Goal: Task Accomplishment & Management: Manage account settings

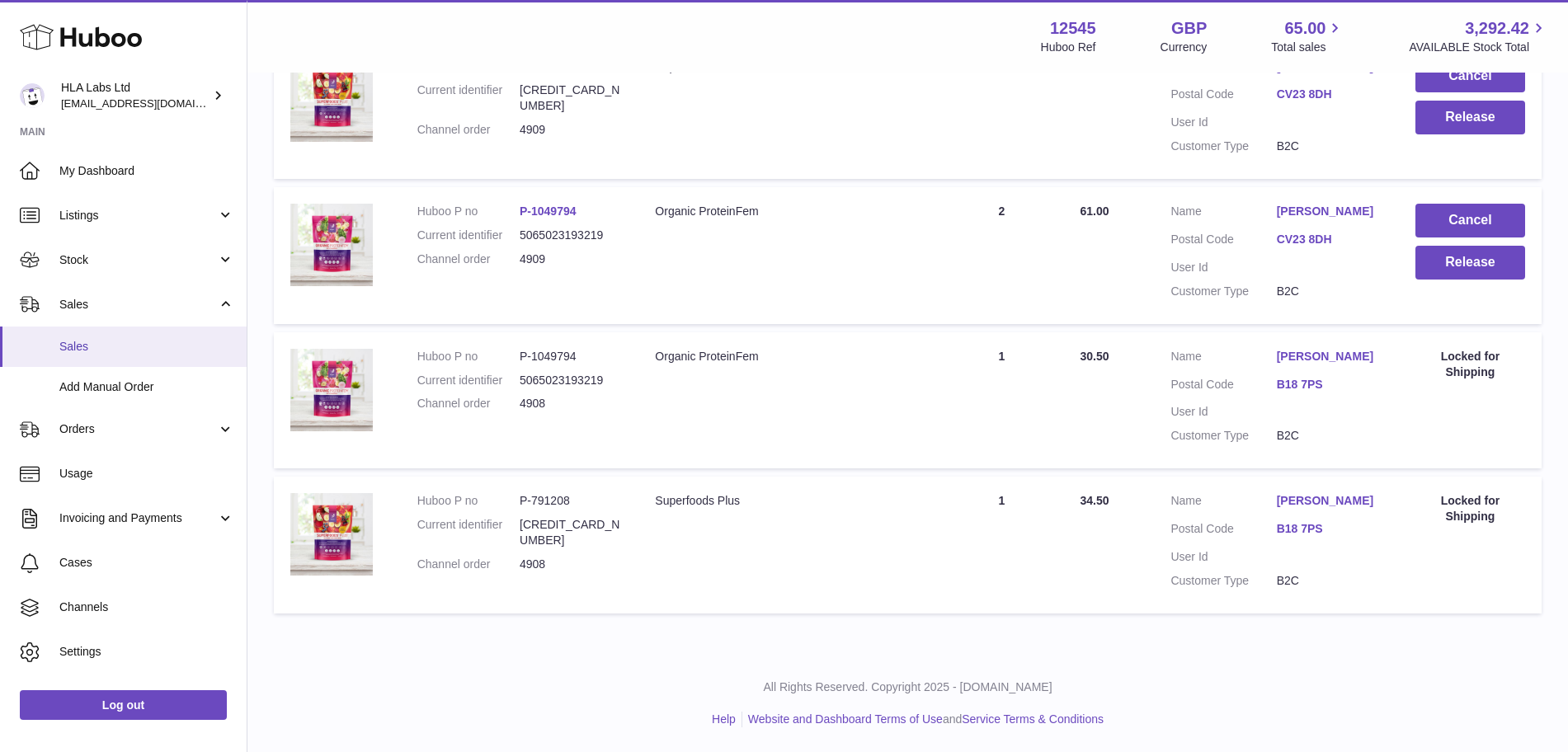
scroll to position [662, 0]
click at [126, 343] on span "Sales" at bounding box center [147, 347] width 175 height 16
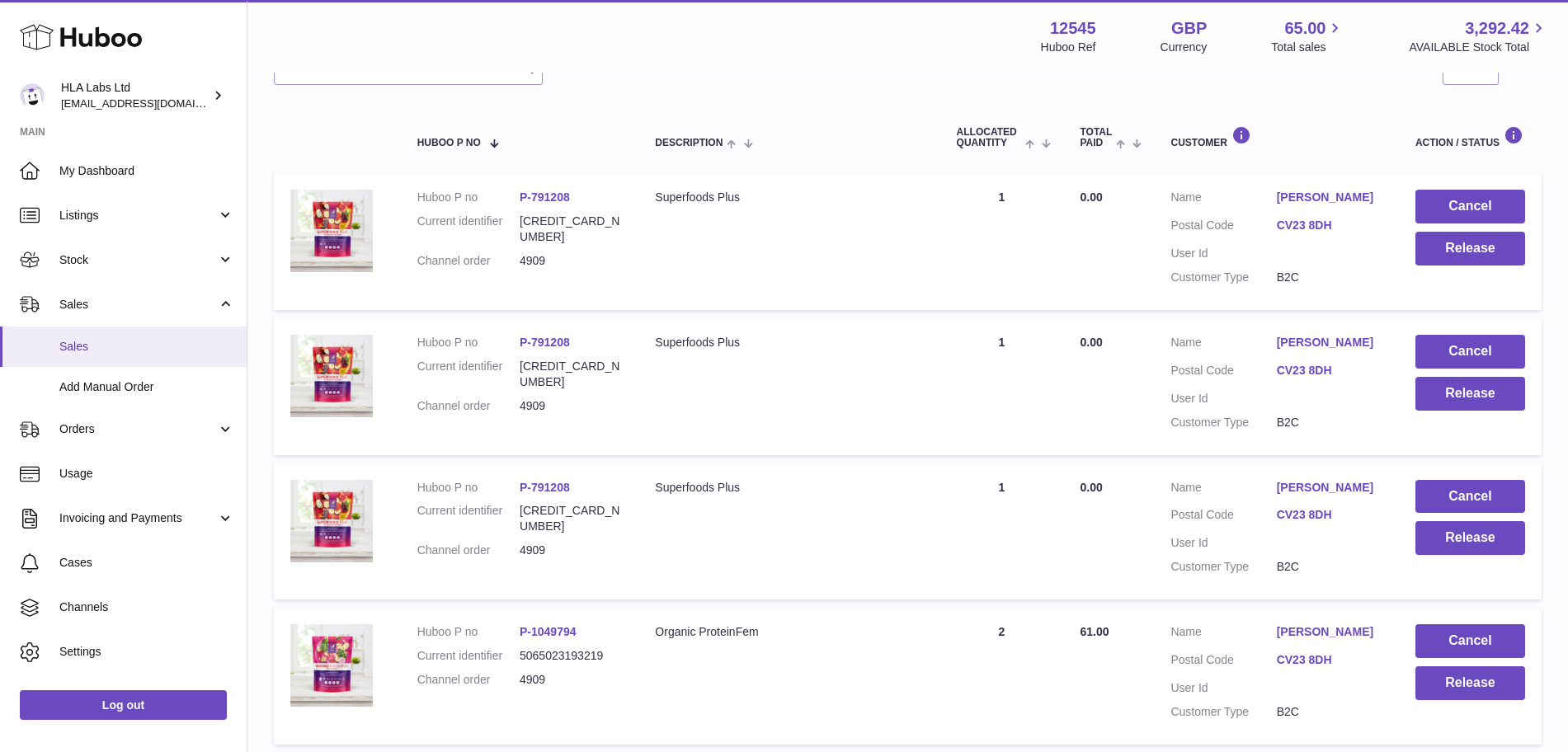
scroll to position [237, 0]
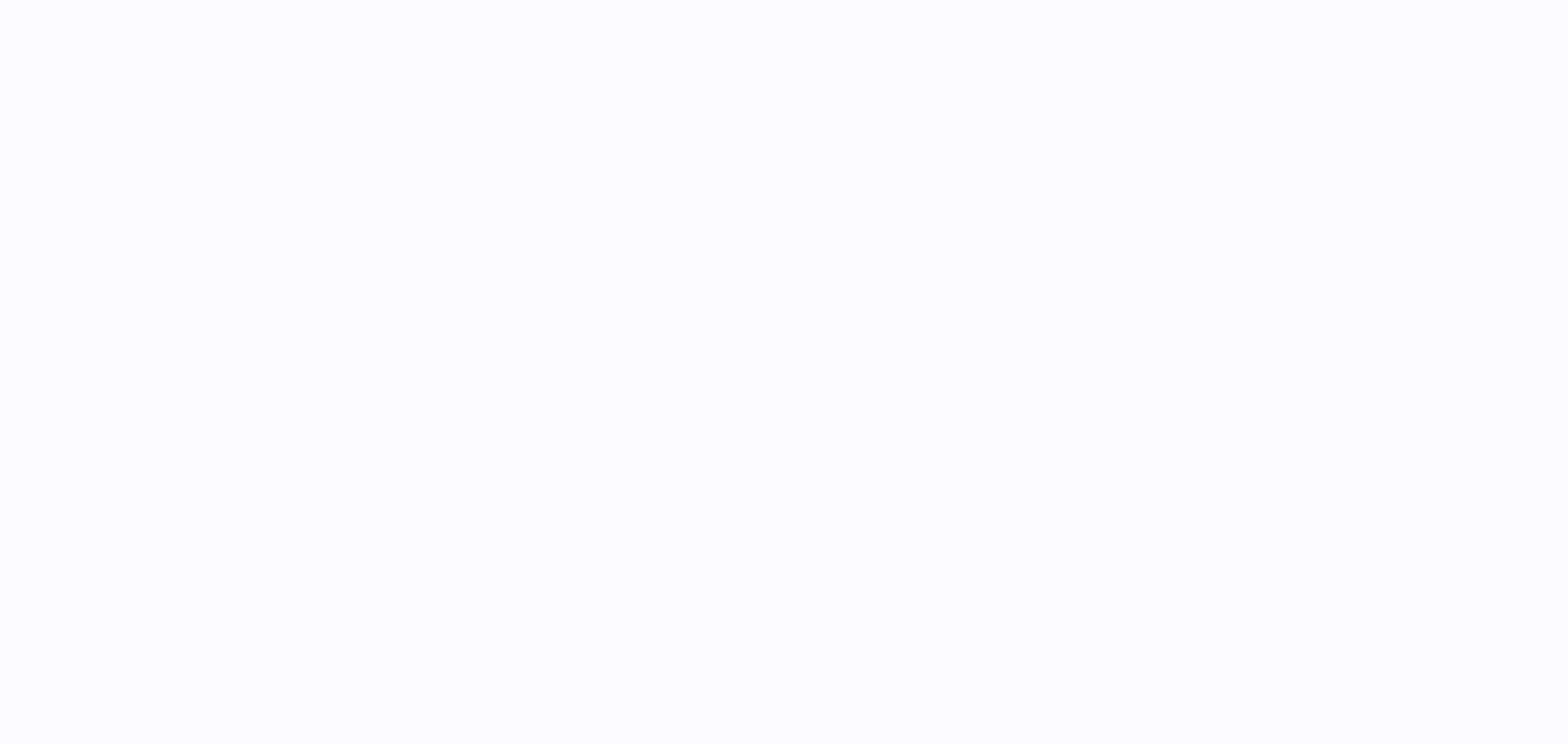
click at [106, 381] on div at bounding box center [784, 372] width 1568 height 744
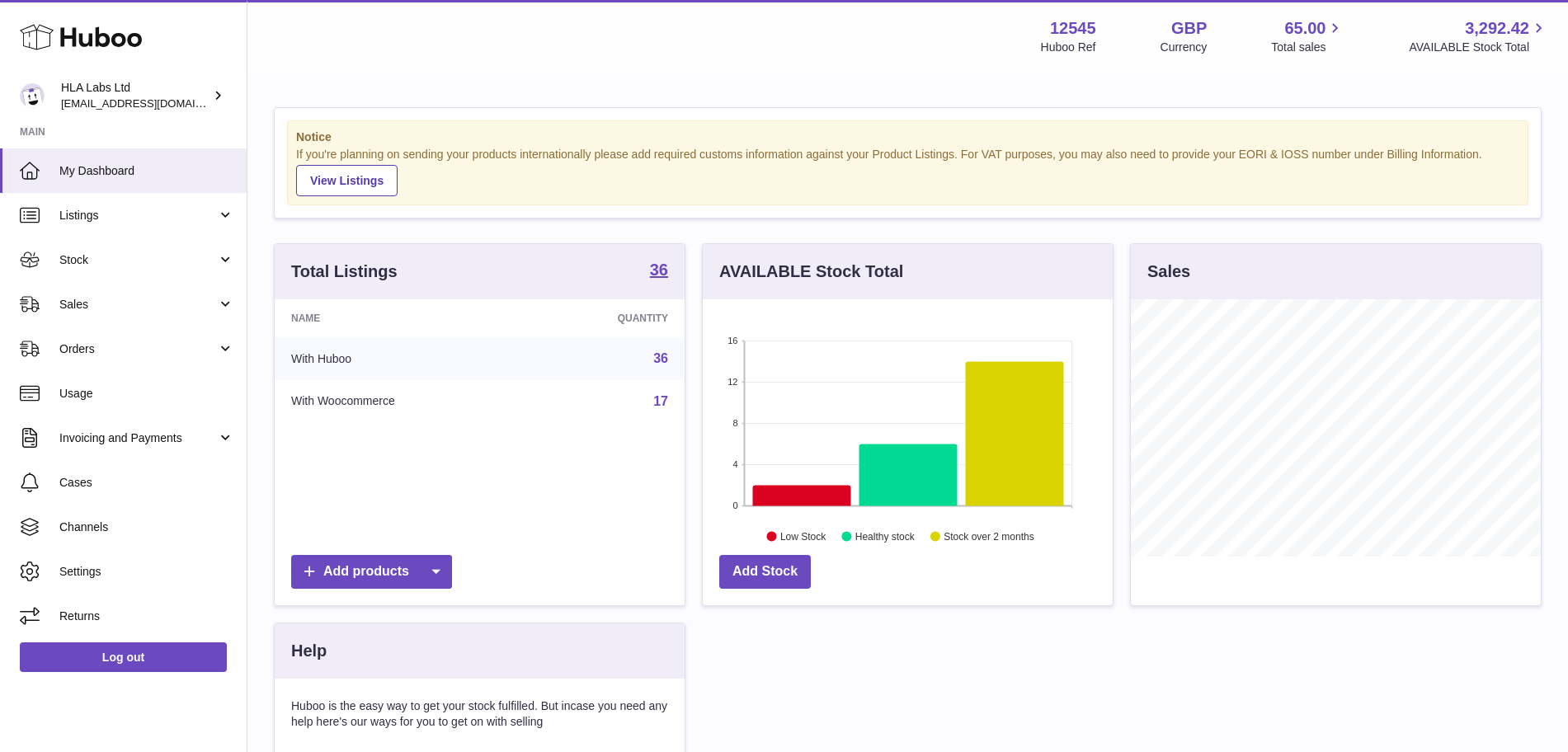
scroll to position [257, 410]
click at [113, 305] on span "Sales" at bounding box center [138, 305] width 157 height 16
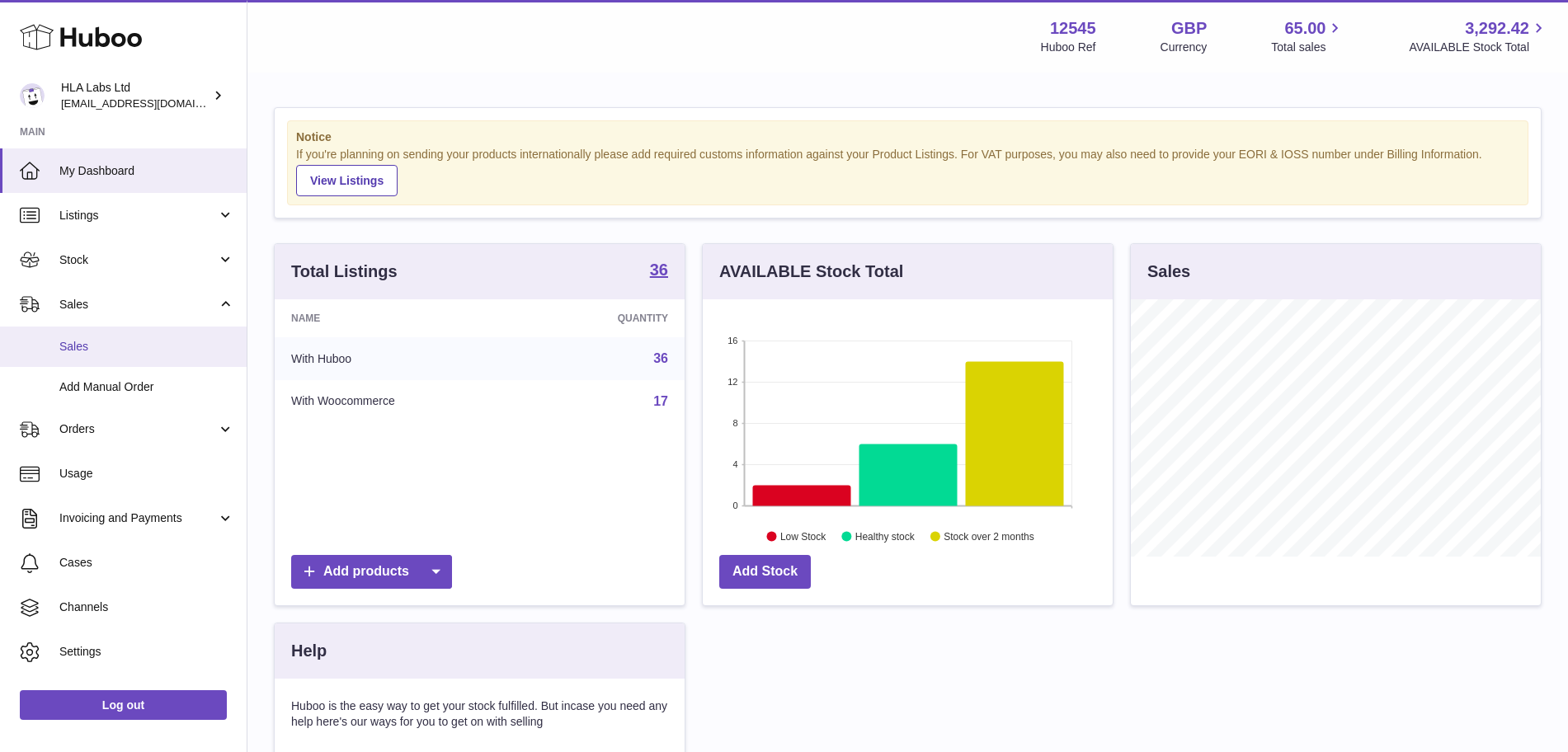
click at [139, 348] on span "Sales" at bounding box center [147, 347] width 175 height 16
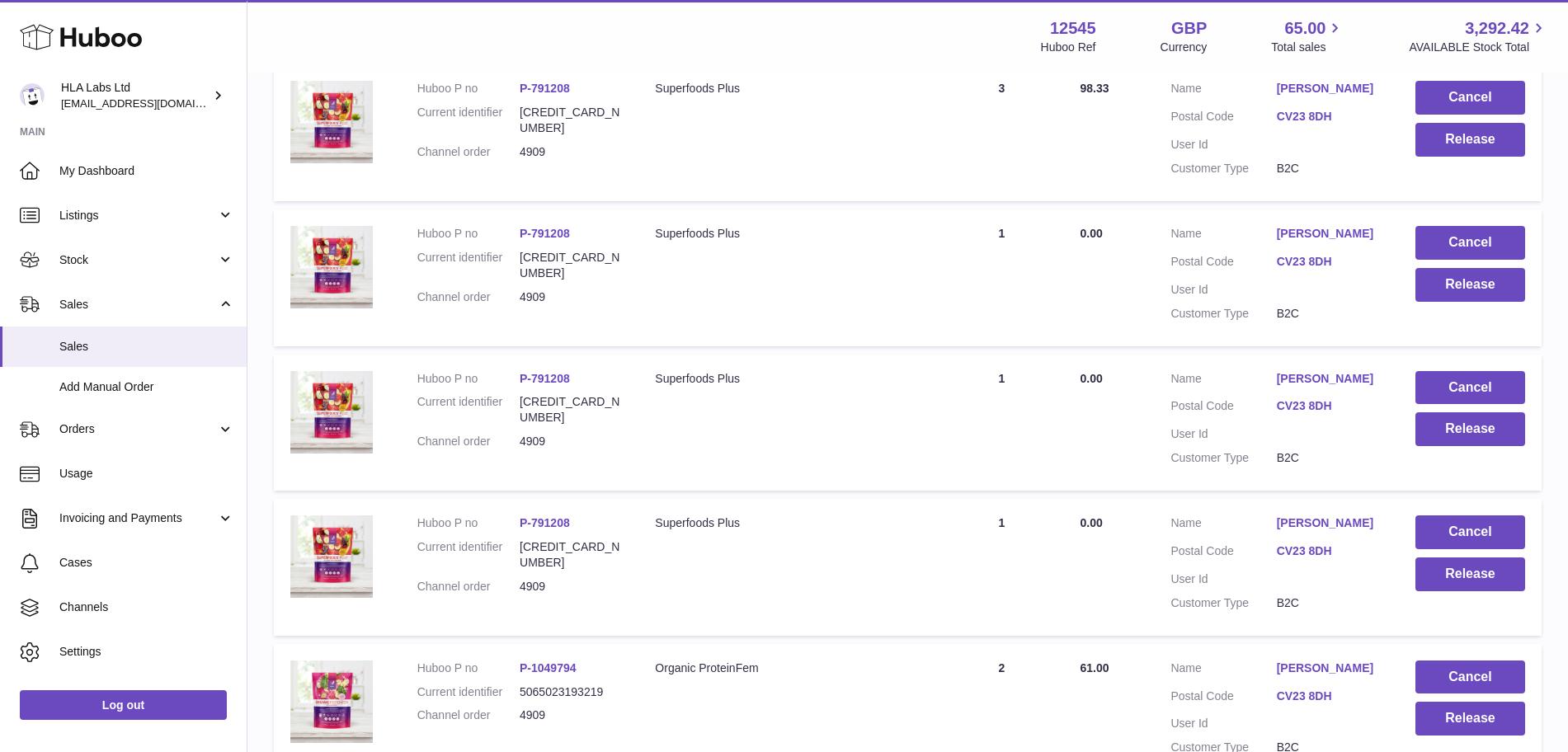
scroll to position [351, 0]
click at [1450, 242] on button "Cancel" at bounding box center [1470, 242] width 110 height 33
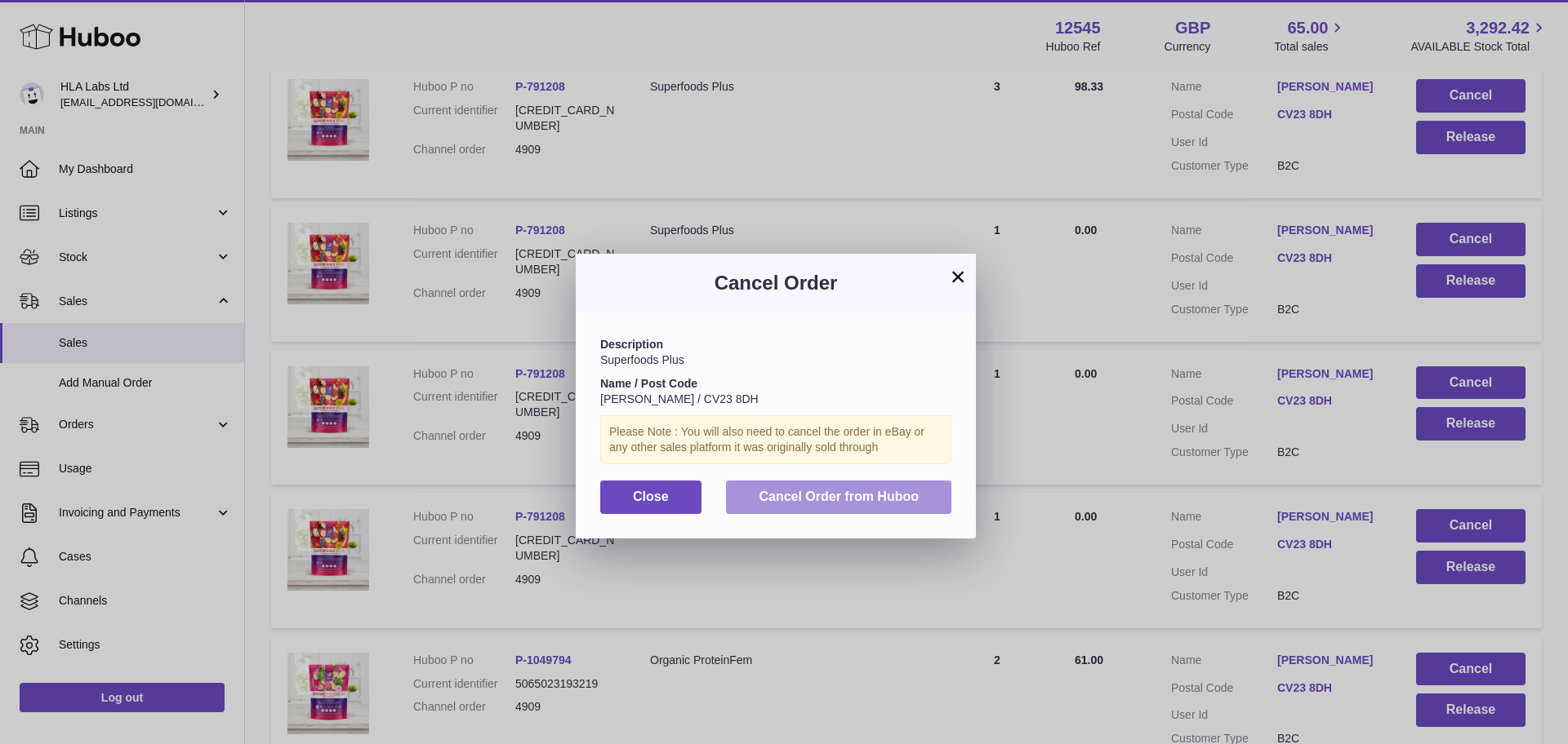
click at [781, 503] on button "Cancel Order from Huboo" at bounding box center [838, 497] width 225 height 33
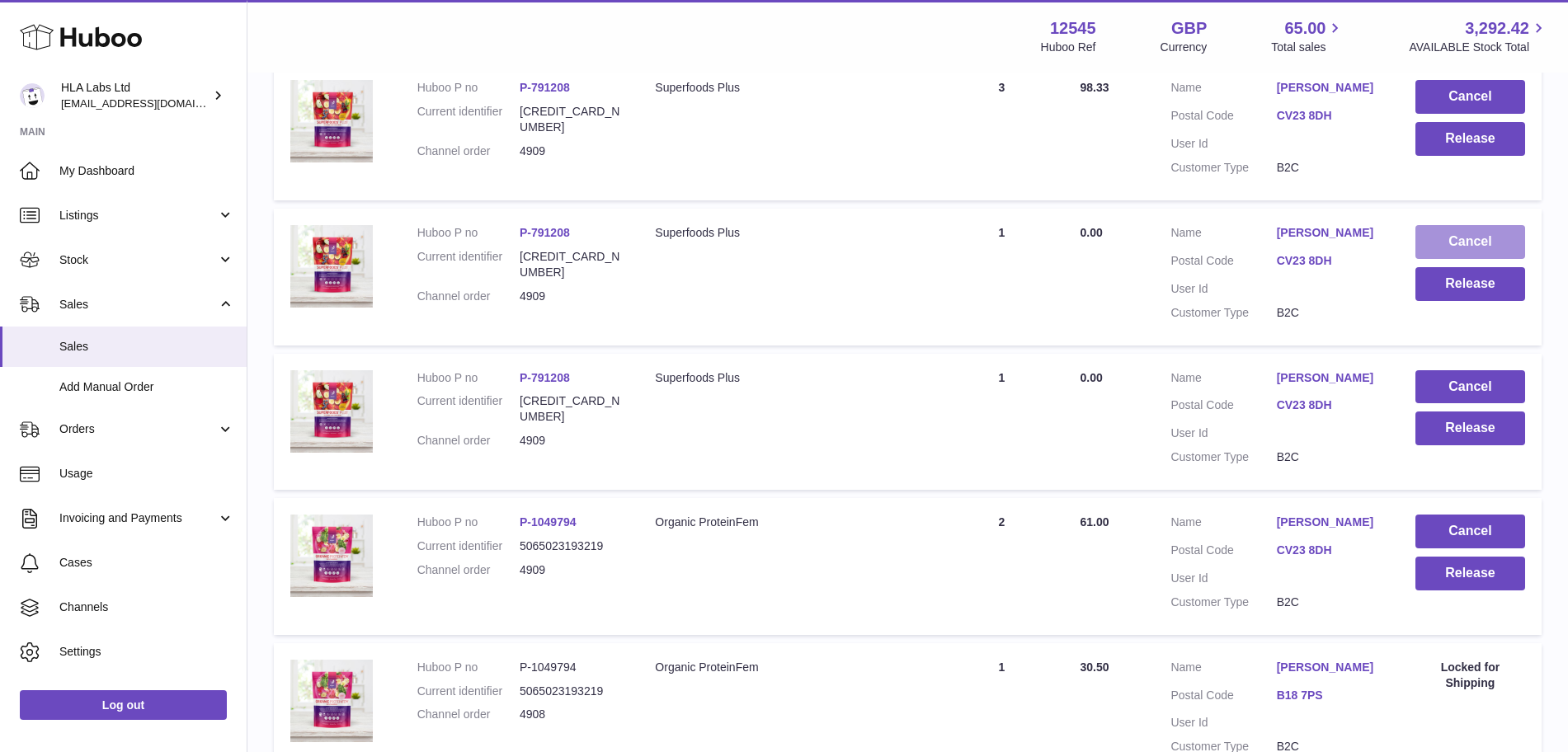
click at [1521, 240] on button "Cancel" at bounding box center [1470, 242] width 110 height 33
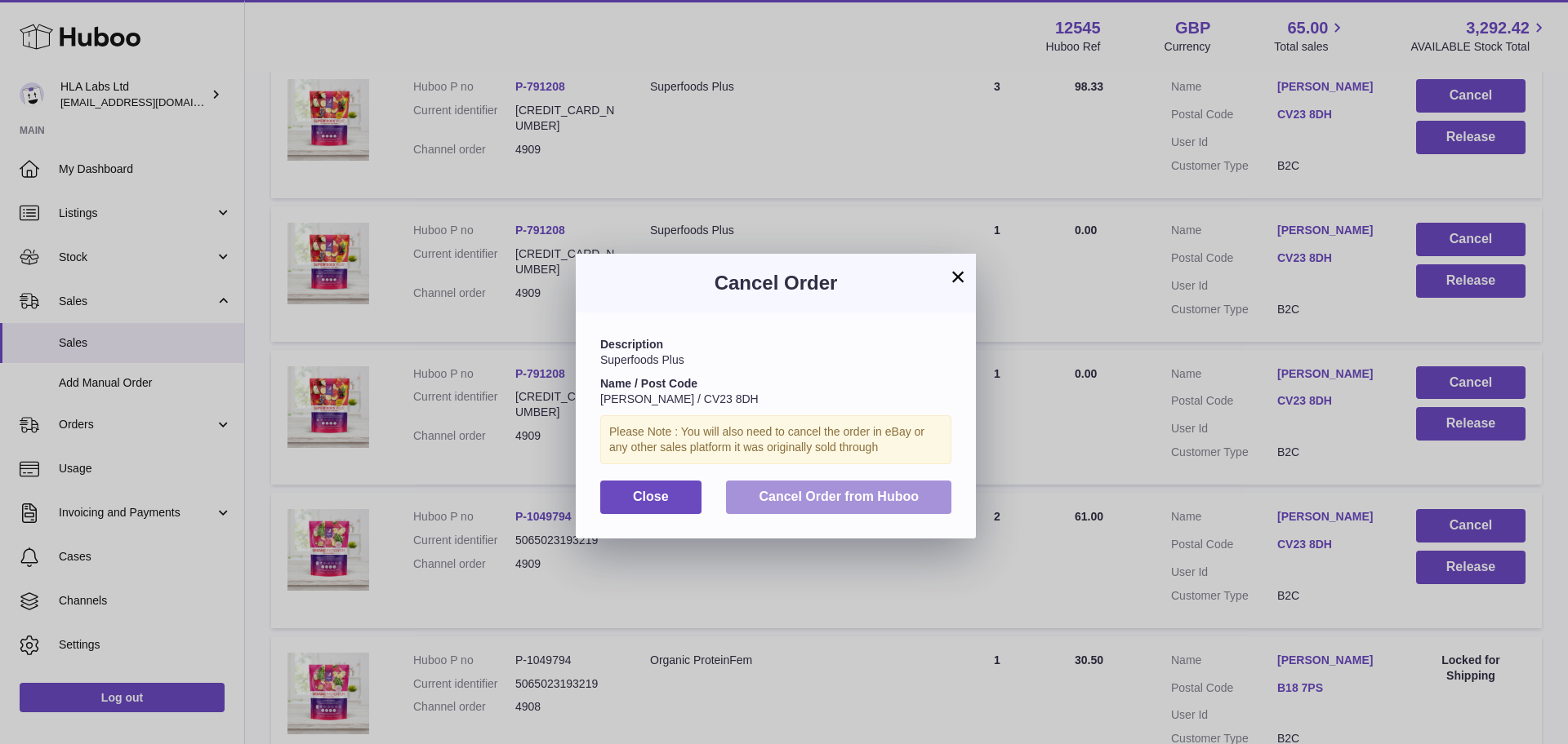
click at [763, 489] on span "Cancel Order from Huboo" at bounding box center [838, 496] width 160 height 14
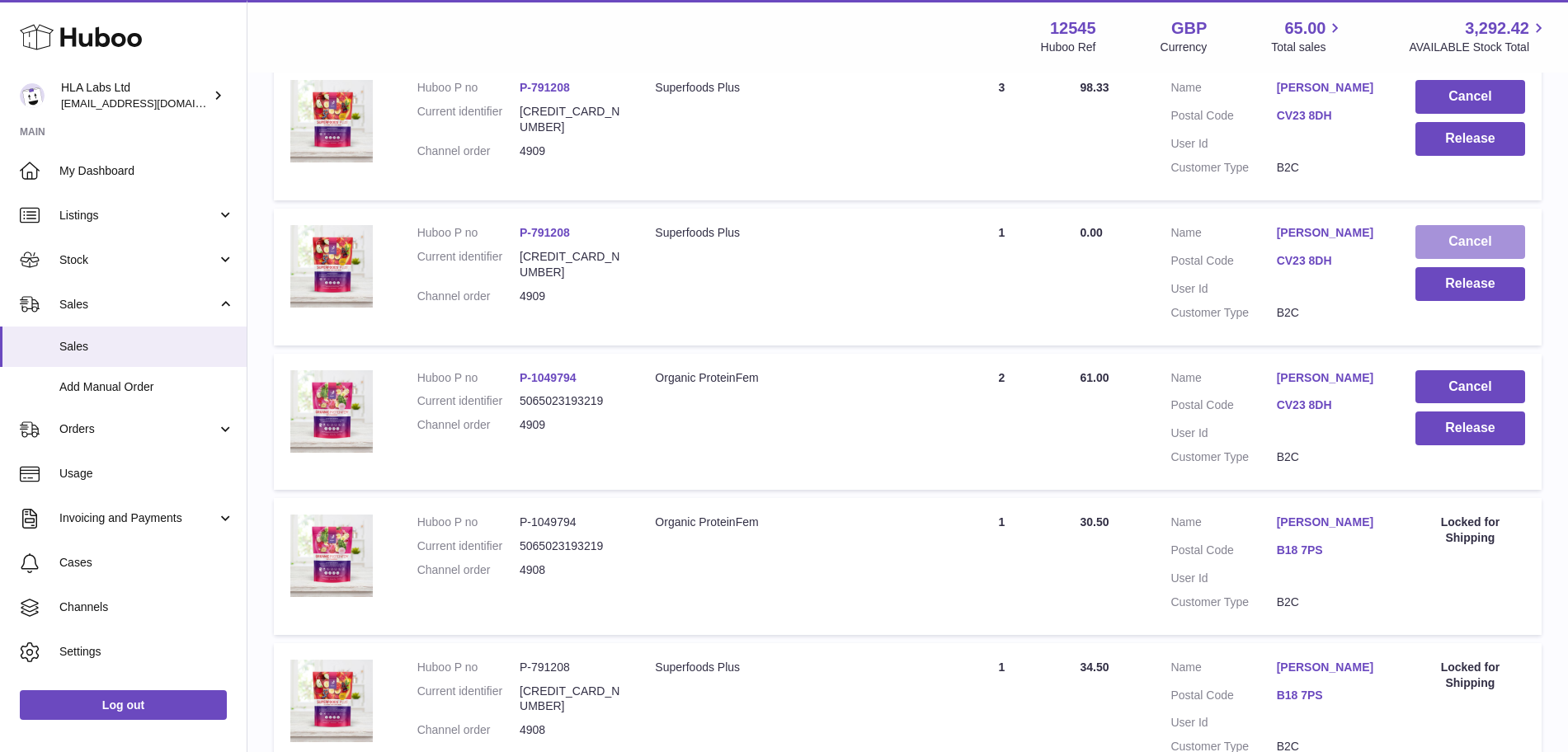
click at [1463, 232] on button "Cancel" at bounding box center [1470, 242] width 110 height 33
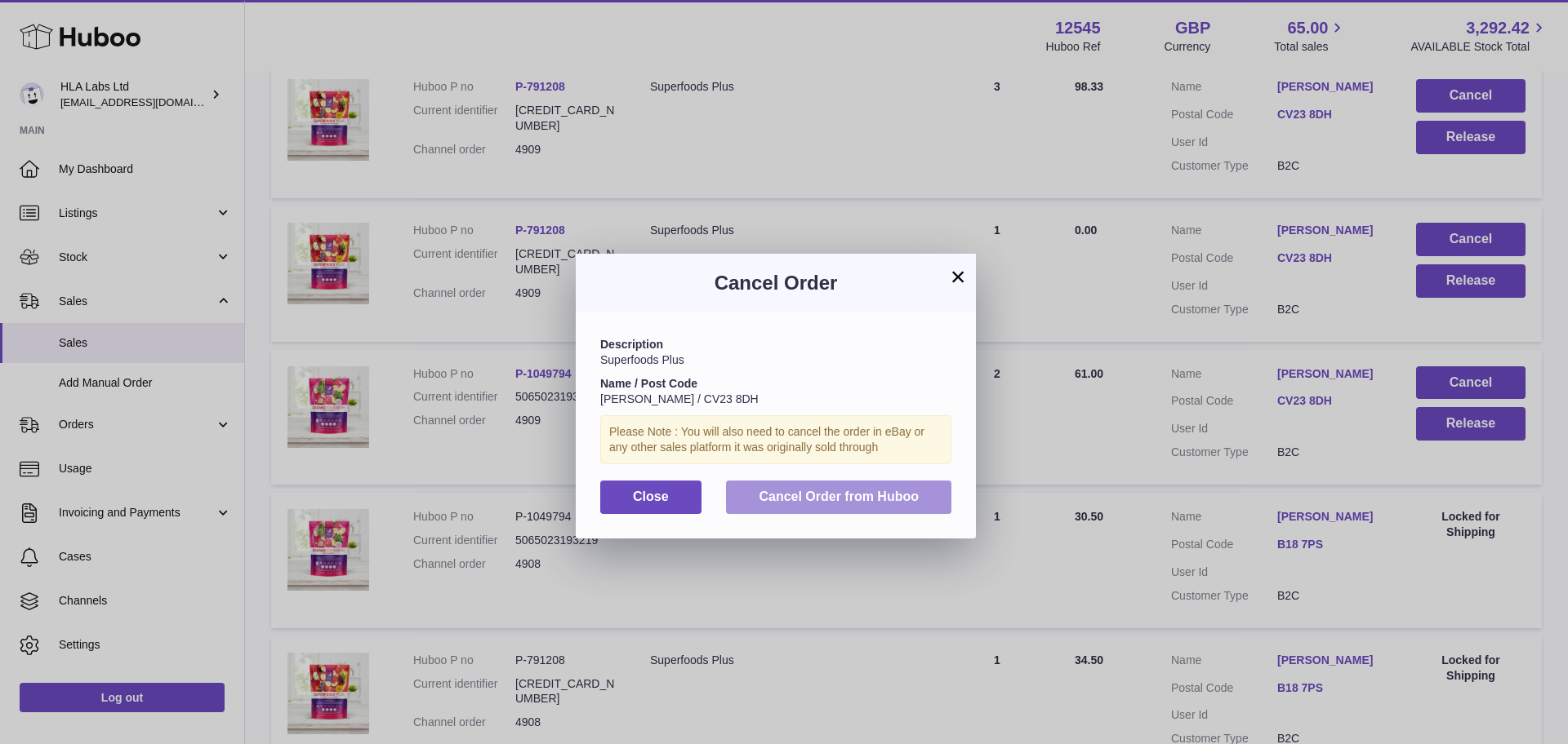
click at [794, 493] on span "Cancel Order from Huboo" at bounding box center [838, 496] width 160 height 14
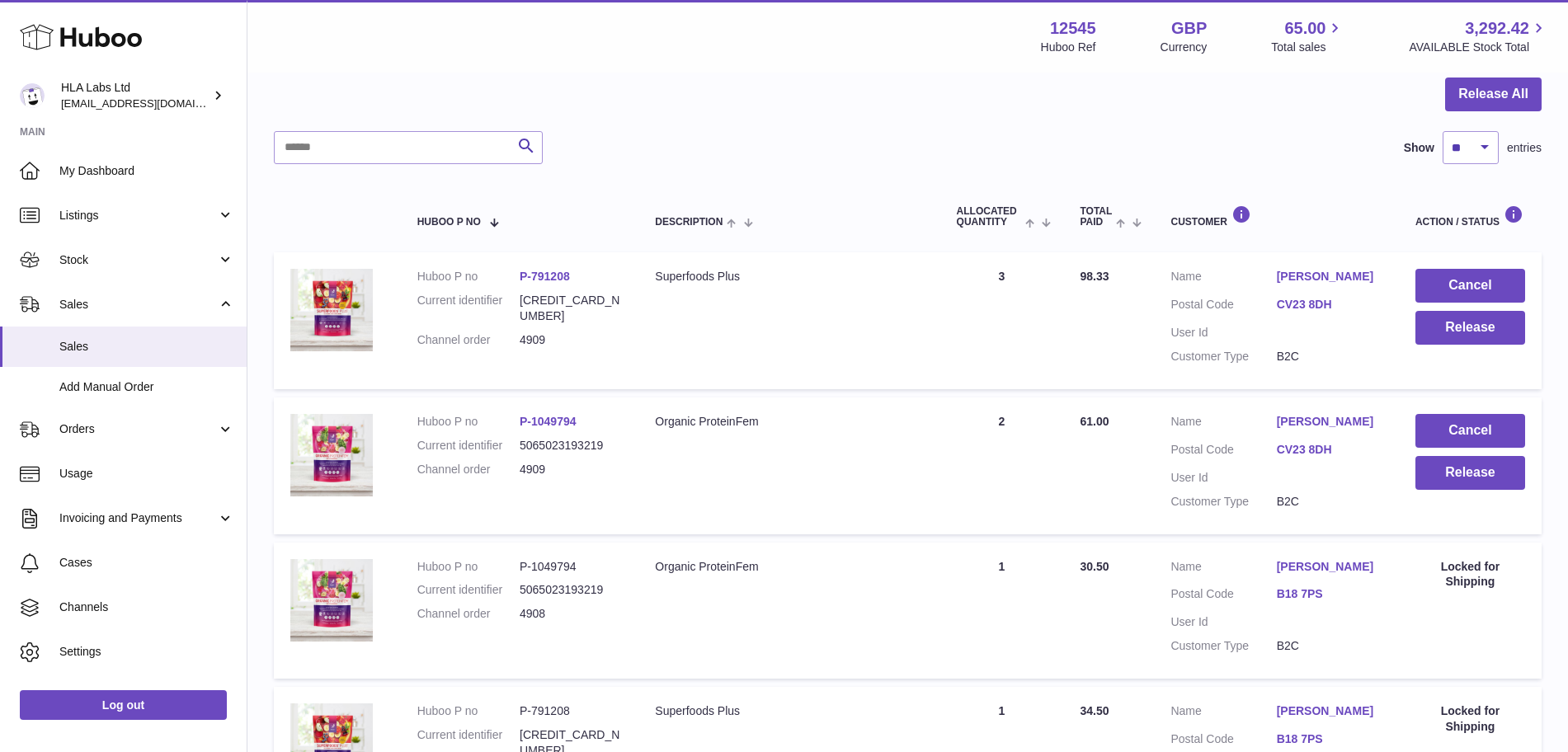
scroll to position [161, 0]
click at [1503, 97] on button "Release All" at bounding box center [1493, 95] width 97 height 33
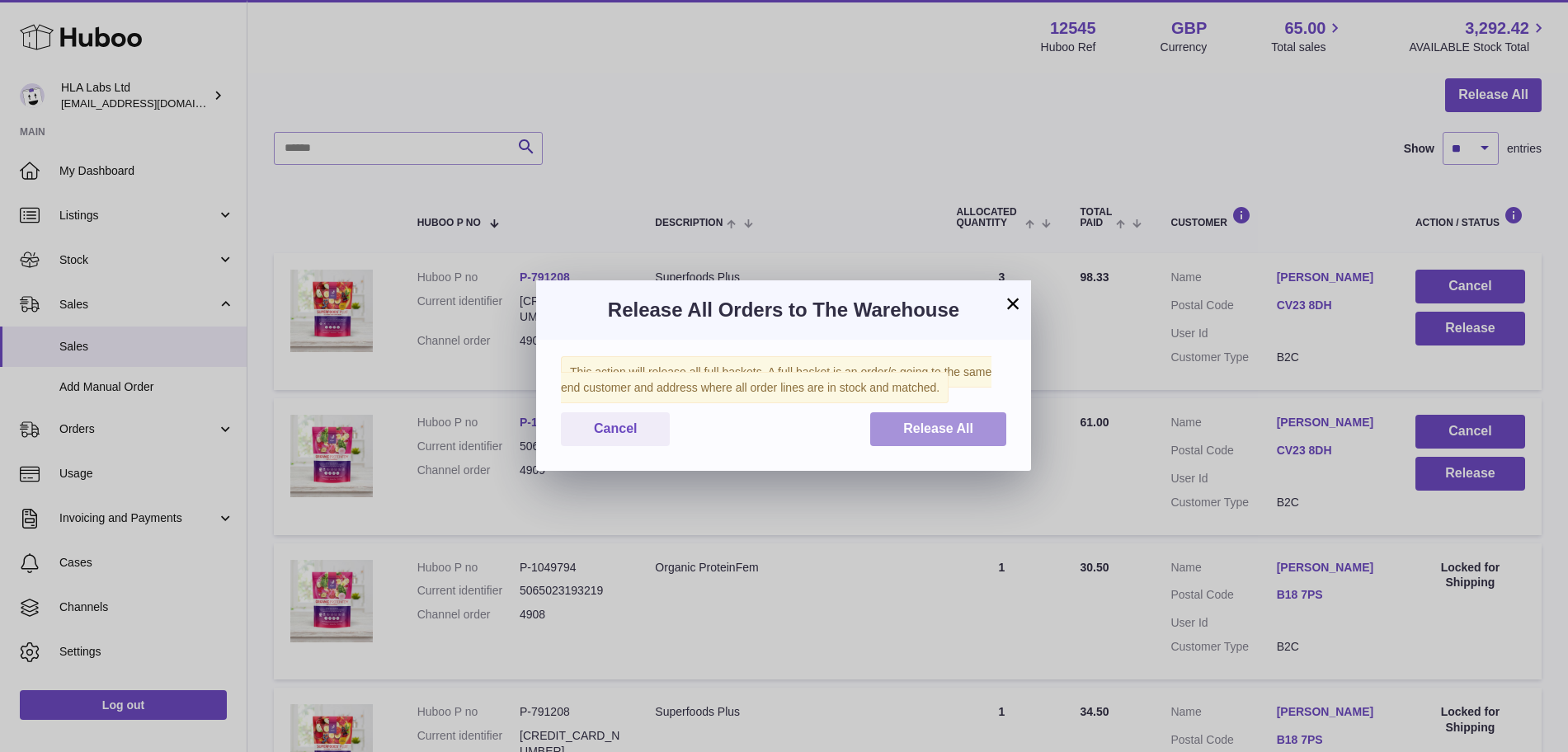
click at [917, 435] on span "Release All" at bounding box center [938, 429] width 70 height 14
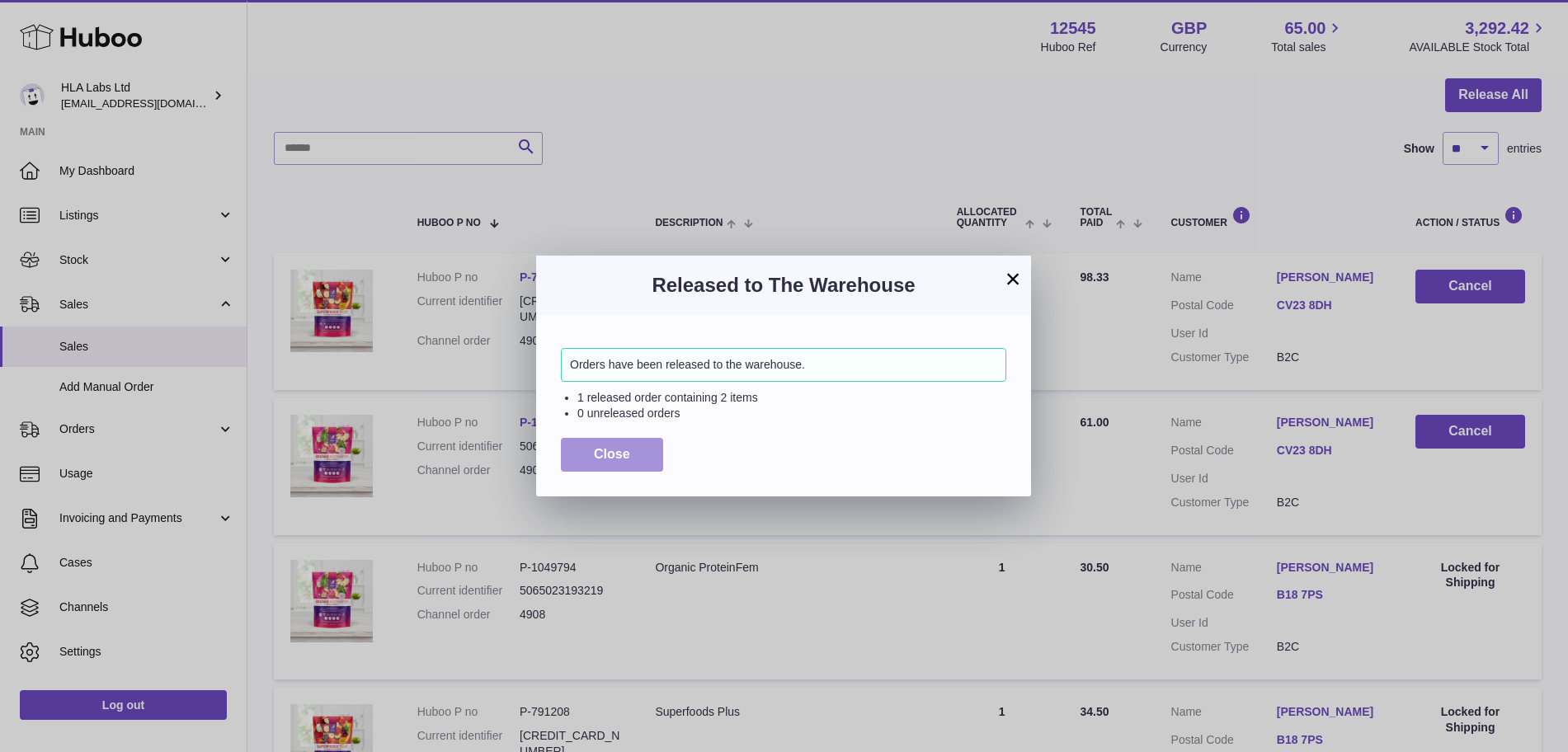
click at [638, 452] on button "Close" at bounding box center [611, 455] width 102 height 33
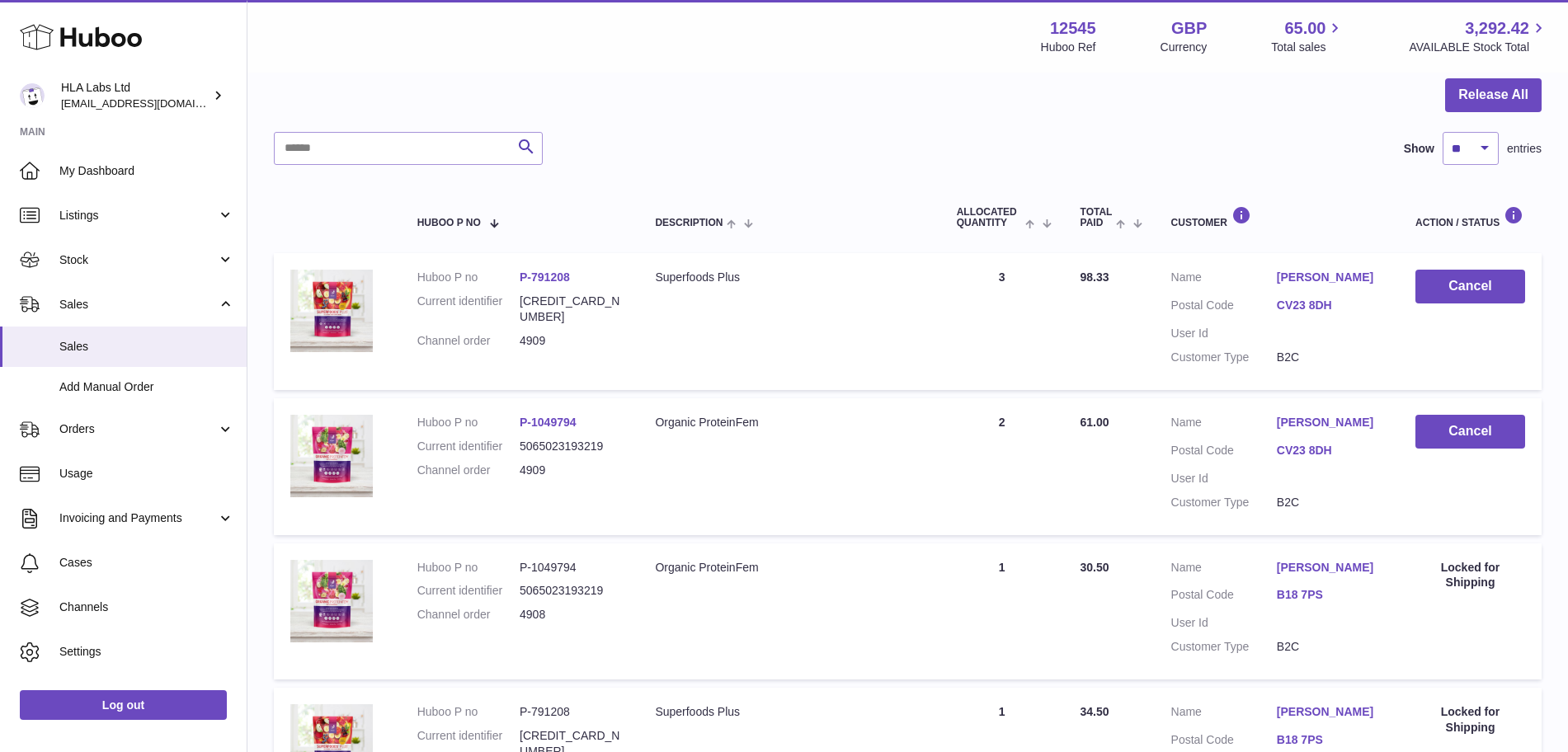
click at [638, 452] on td "Huboo P no P-1049794 Current identifier 5065023193219 Channel order 4909" at bounding box center [519, 467] width 238 height 137
